Goal: Transaction & Acquisition: Download file/media

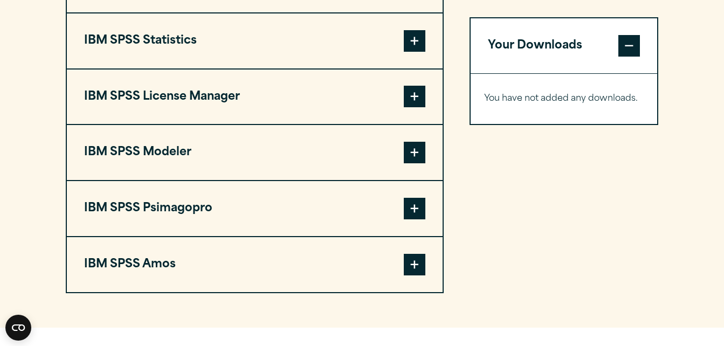
scroll to position [920, 0]
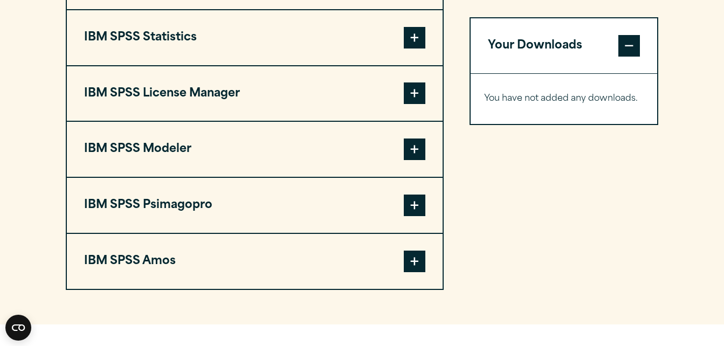
click at [419, 254] on span at bounding box center [415, 262] width 22 height 22
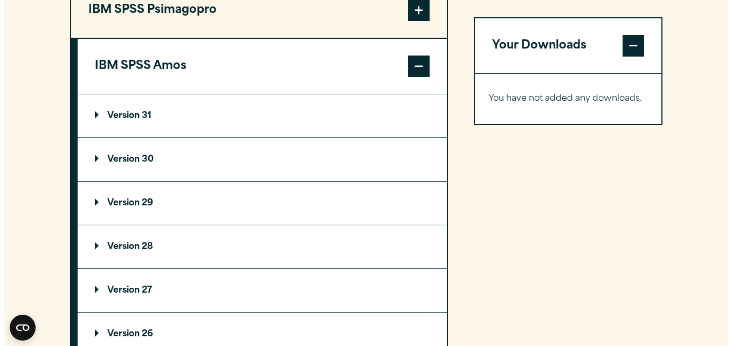
scroll to position [1111, 0]
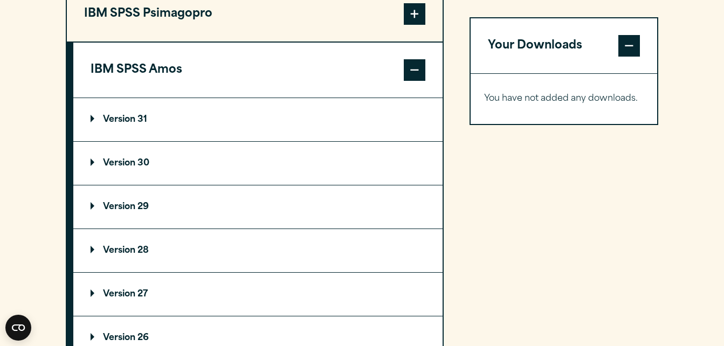
click at [288, 115] on summary "Version 31" at bounding box center [257, 119] width 369 height 43
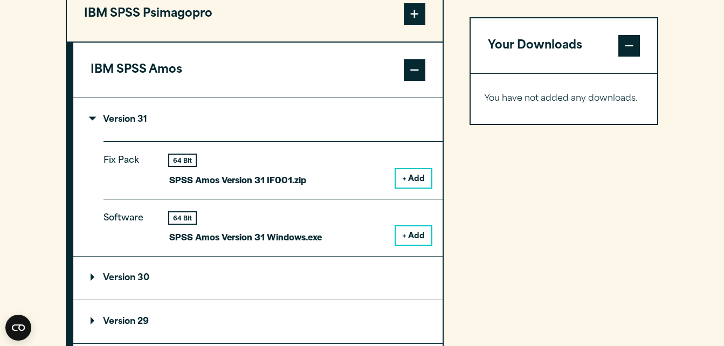
click at [410, 233] on button "+ Add" at bounding box center [414, 235] width 36 height 18
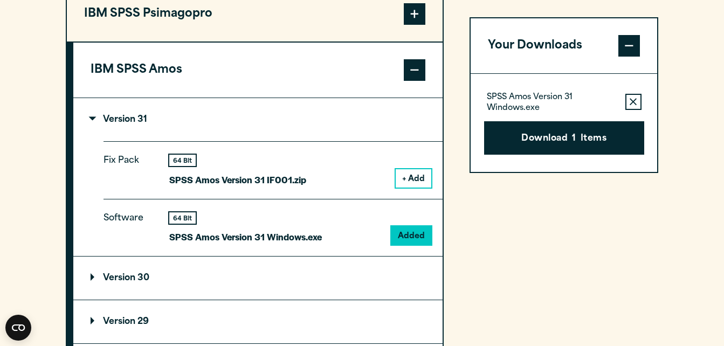
click at [412, 178] on button "+ Add" at bounding box center [414, 178] width 36 height 18
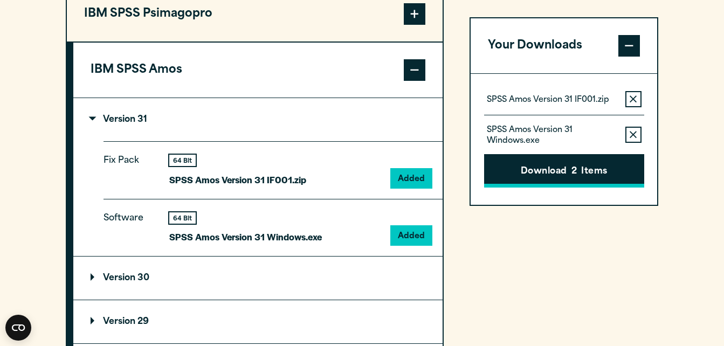
click at [553, 164] on button "Download 2 Items" at bounding box center [564, 171] width 160 height 33
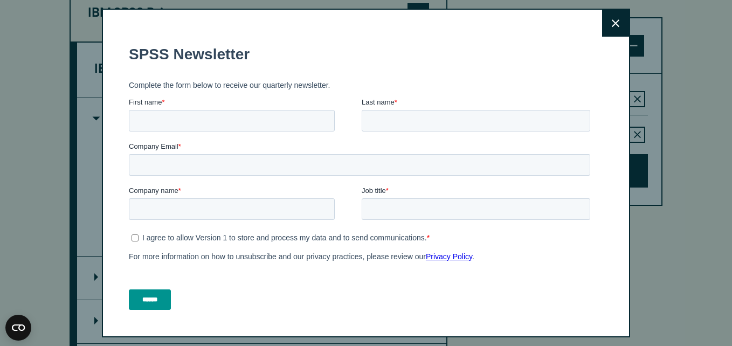
click at [612, 25] on icon at bounding box center [616, 23] width 8 height 8
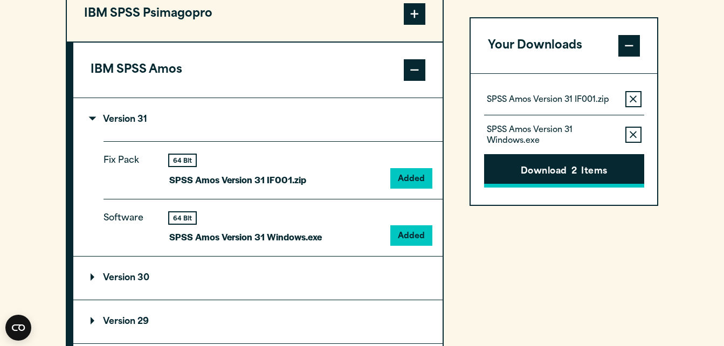
click at [555, 181] on button "Download 2 Items" at bounding box center [564, 171] width 160 height 33
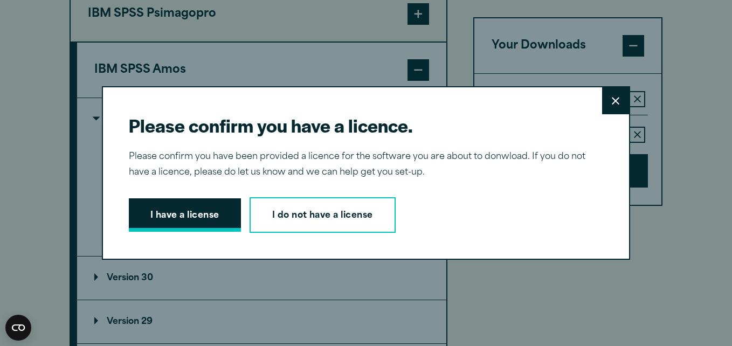
click at [181, 212] on button "I have a license" at bounding box center [185, 214] width 112 height 33
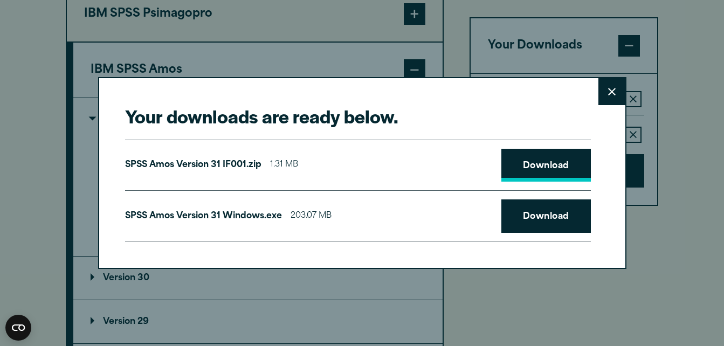
click at [566, 167] on link "Download" at bounding box center [545, 165] width 89 height 33
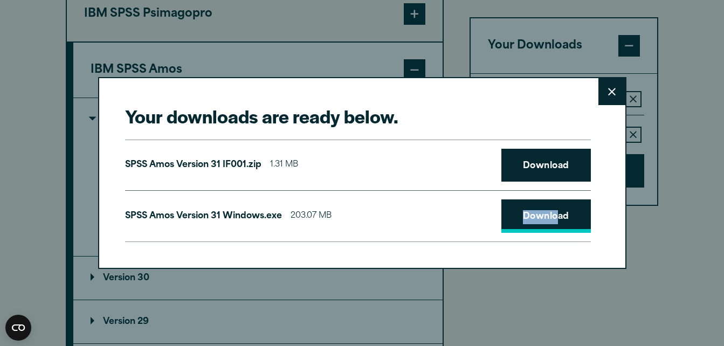
drag, startPoint x: 414, startPoint y: 212, endPoint x: 559, endPoint y: 209, distance: 145.0
click at [559, 209] on div "SPSS [PERSON_NAME] Version 31 Windows.exe 203.07 MB Download" at bounding box center [358, 216] width 466 height 52
click at [525, 210] on link "Download" at bounding box center [545, 215] width 89 height 33
